Goal: Navigation & Orientation: Understand site structure

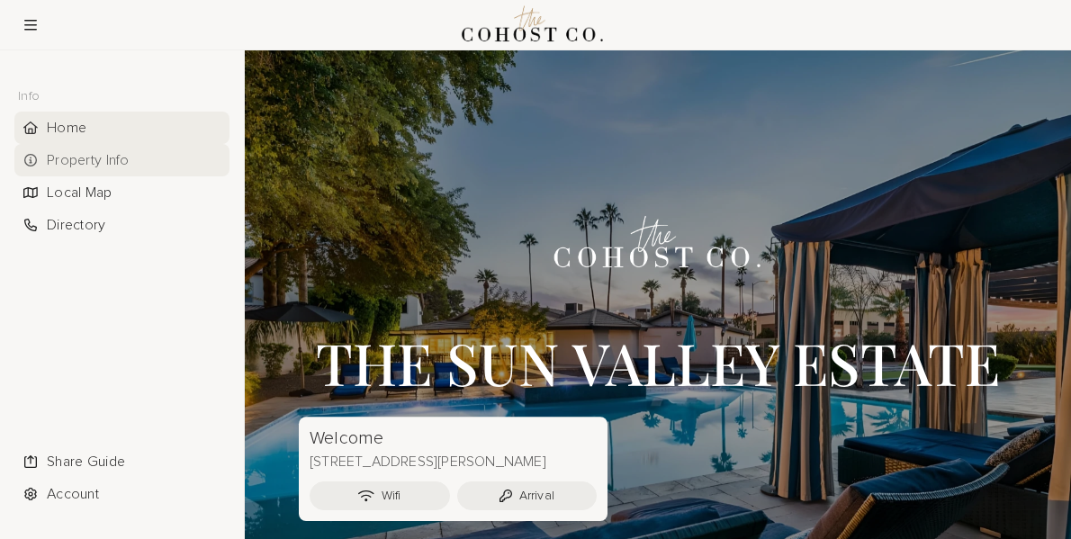
click at [108, 161] on div "Property Info" at bounding box center [121, 160] width 215 height 32
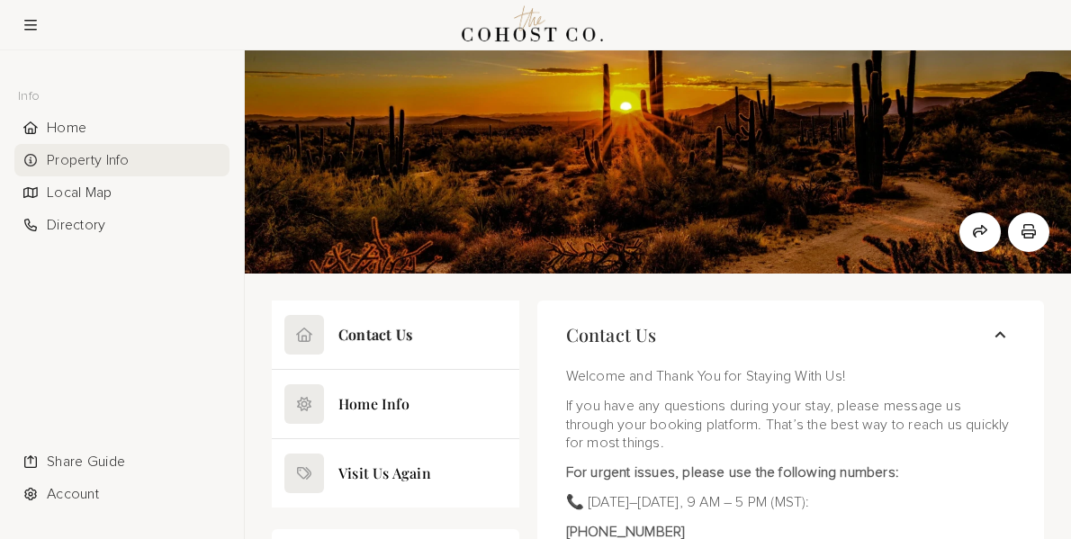
scroll to position [14, 0]
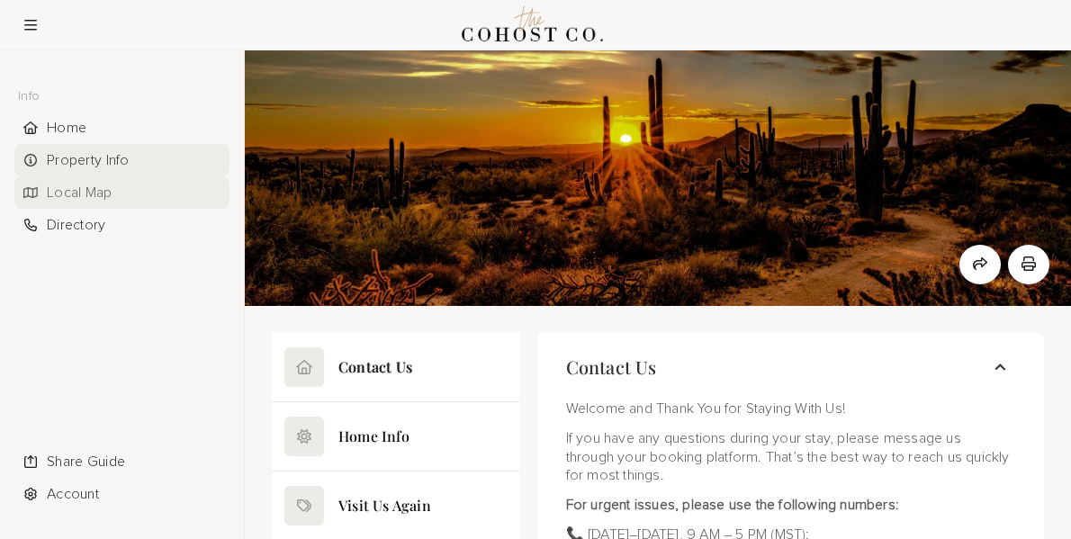
click at [76, 194] on div "Local Map" at bounding box center [121, 192] width 215 height 32
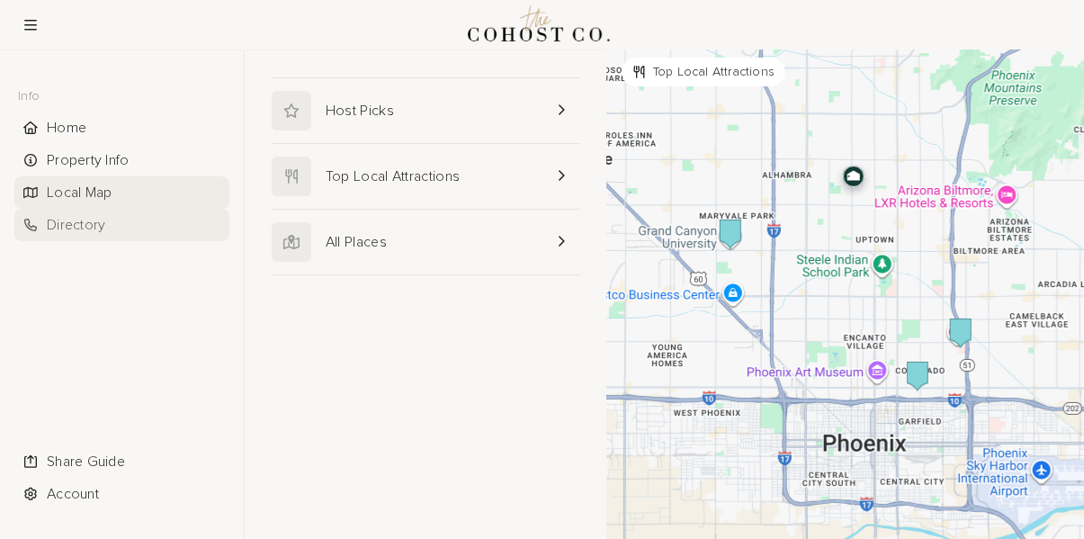
click at [77, 230] on div "Directory" at bounding box center [121, 225] width 215 height 32
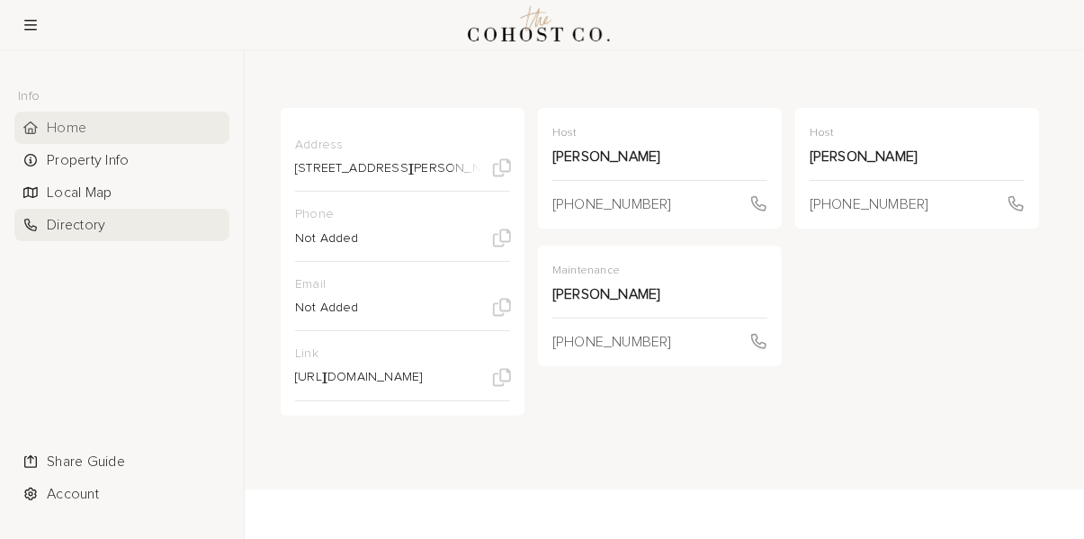
click at [69, 130] on div "Home" at bounding box center [121, 128] width 215 height 32
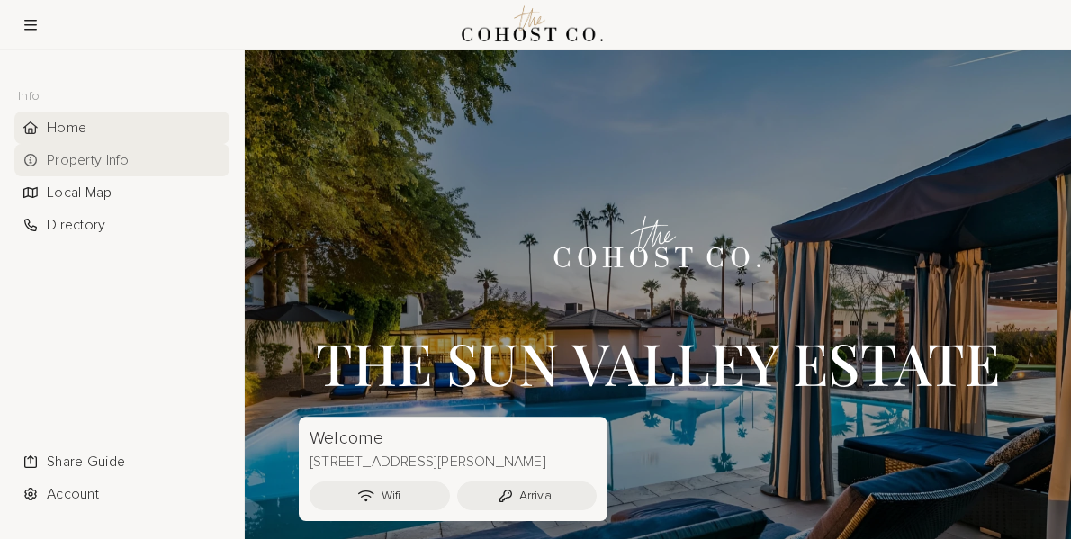
click at [101, 159] on div "Property Info" at bounding box center [121, 160] width 215 height 32
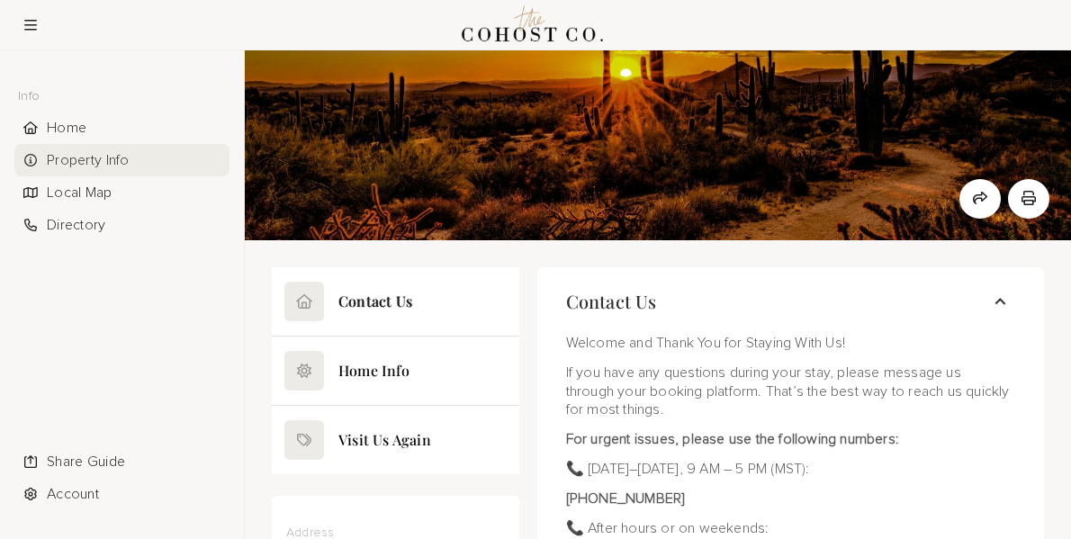
scroll to position [77, 0]
